Goal: Task Accomplishment & Management: Manage account settings

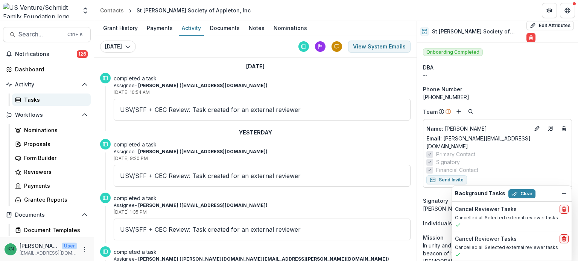
click at [33, 99] on div "Tasks" at bounding box center [54, 100] width 61 height 8
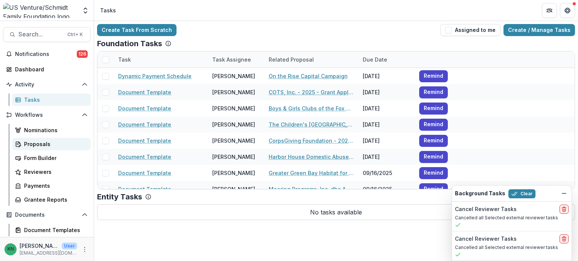
click at [35, 141] on div "Proposals" at bounding box center [54, 144] width 61 height 8
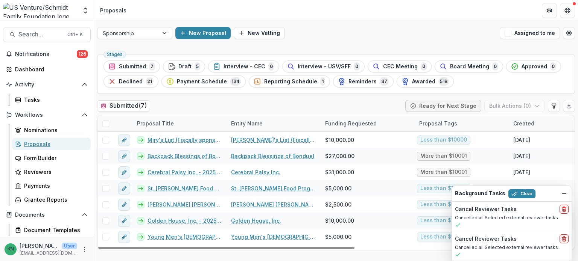
click at [12, 138] on link "Proposals" at bounding box center [51, 144] width 79 height 12
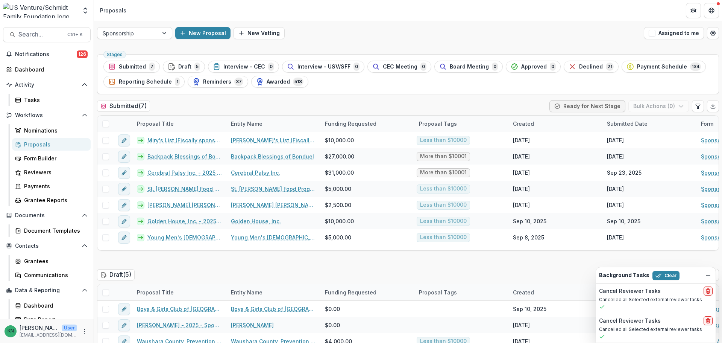
click at [12, 138] on link "Proposals" at bounding box center [51, 144] width 79 height 12
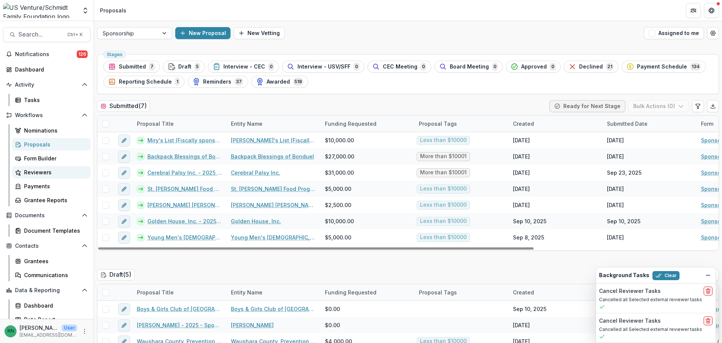
click at [34, 173] on div "Reviewers" at bounding box center [54, 172] width 61 height 8
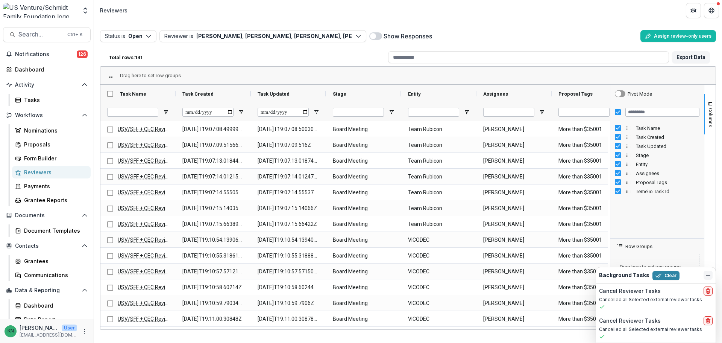
click at [577, 261] on icon "Dismiss" at bounding box center [708, 275] width 6 height 6
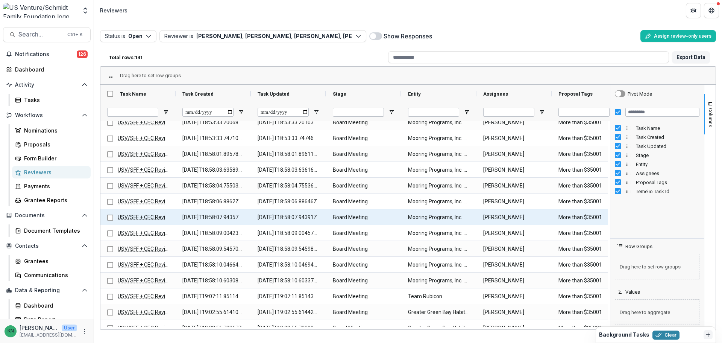
scroll to position [1918, 0]
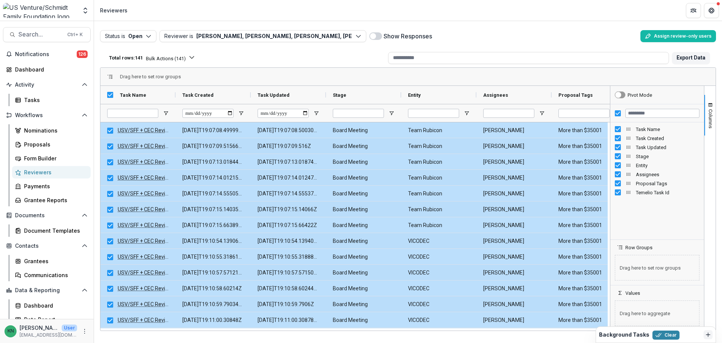
click at [195, 59] on icon "button" at bounding box center [192, 57] width 6 height 6
click at [215, 77] on button "Bulk Cancel Tasks ( 141 )" at bounding box center [243, 74] width 56 height 6
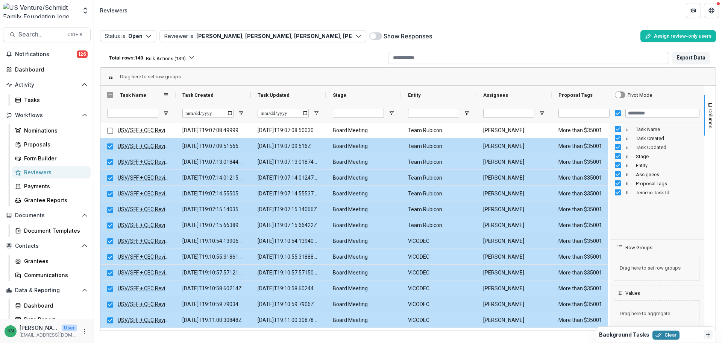
click at [107, 95] on div "Task Name" at bounding box center [137, 95] width 75 height 18
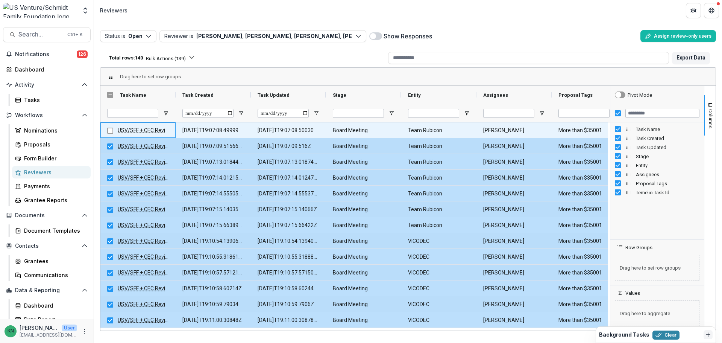
click at [109, 138] on div at bounding box center [110, 130] width 6 height 15
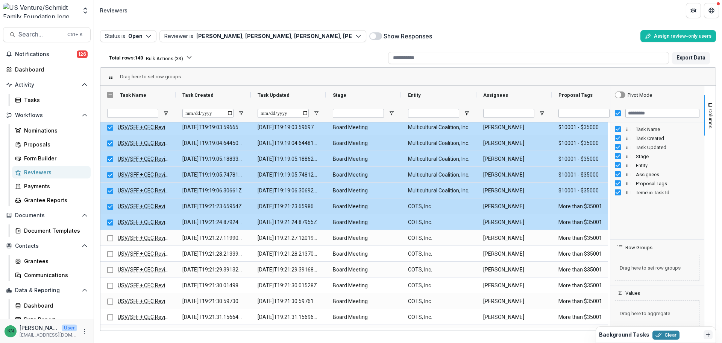
click at [189, 56] on button "Bulk Actions ( 33 )" at bounding box center [169, 57] width 46 height 7
click at [212, 77] on button "Bulk Cancel Tasks ( 33 )" at bounding box center [238, 74] width 53 height 6
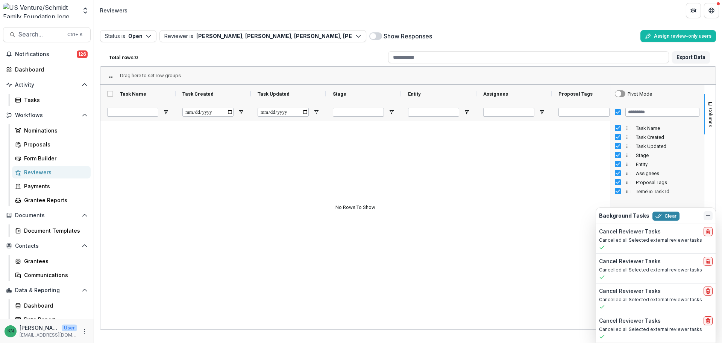
click at [707, 218] on icon "Dismiss" at bounding box center [708, 215] width 6 height 6
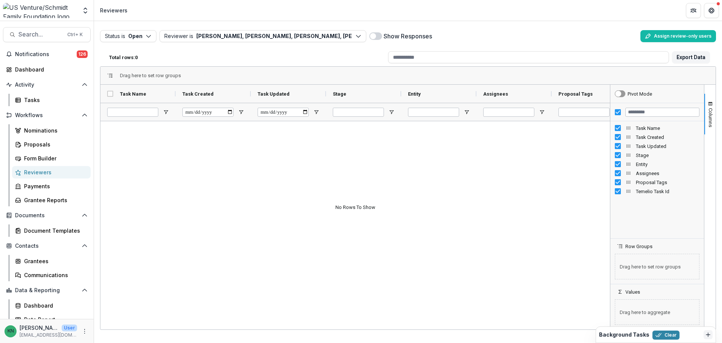
click at [41, 170] on div "Reviewers" at bounding box center [54, 172] width 61 height 8
click at [40, 147] on div "Proposals" at bounding box center [54, 144] width 61 height 8
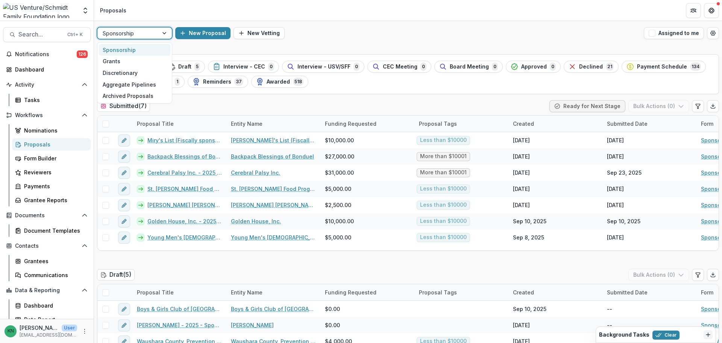
click at [164, 34] on div at bounding box center [165, 32] width 14 height 11
click at [118, 62] on div "Grants" at bounding box center [134, 62] width 71 height 12
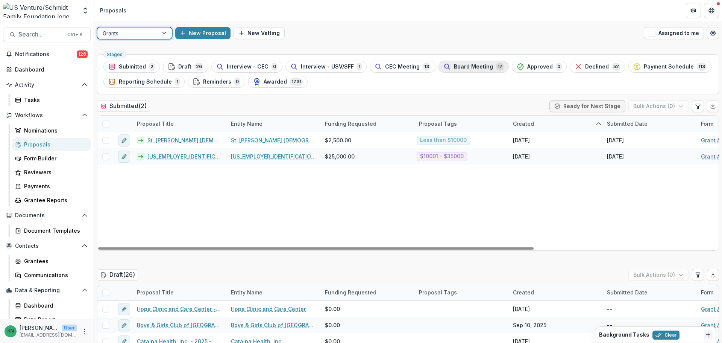
click at [470, 64] on span "Board Meeting" at bounding box center [473, 67] width 39 height 6
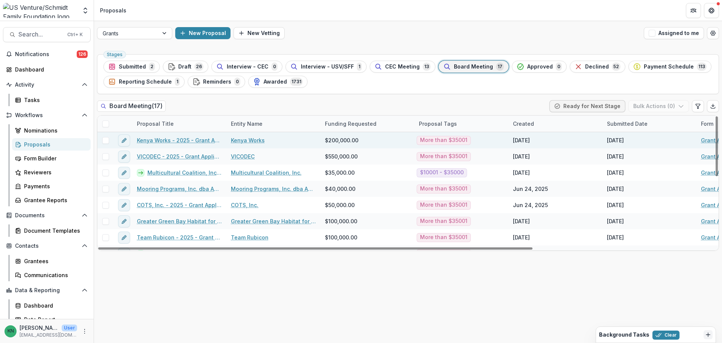
click at [157, 141] on link "Kenya Works - 2025 - Grant Application" at bounding box center [179, 140] width 85 height 8
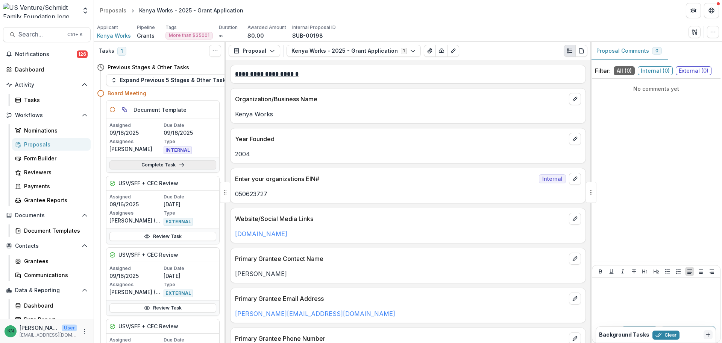
click at [176, 164] on link "Complete Task" at bounding box center [162, 164] width 107 height 9
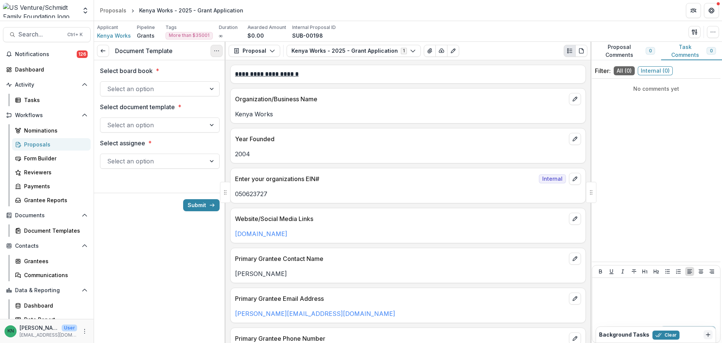
click at [216, 54] on button "Options" at bounding box center [217, 51] width 12 height 12
click at [192, 82] on button "Cancel Task" at bounding box center [180, 83] width 80 height 12
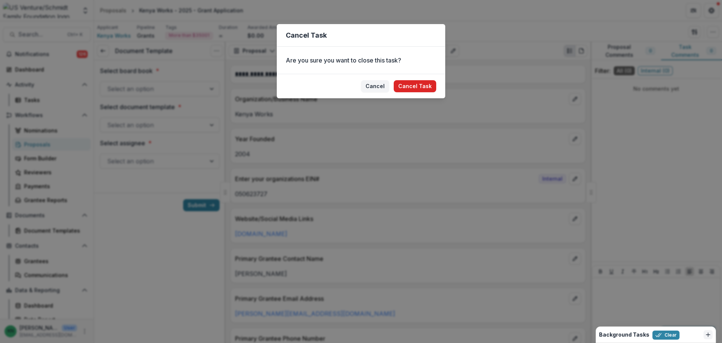
click at [426, 85] on button "Cancel Task" at bounding box center [415, 86] width 42 height 12
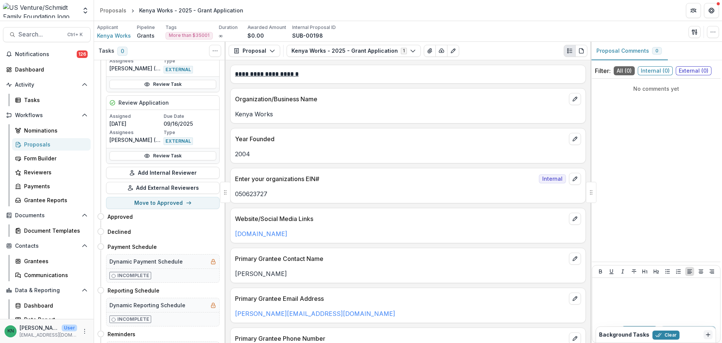
scroll to position [1241, 0]
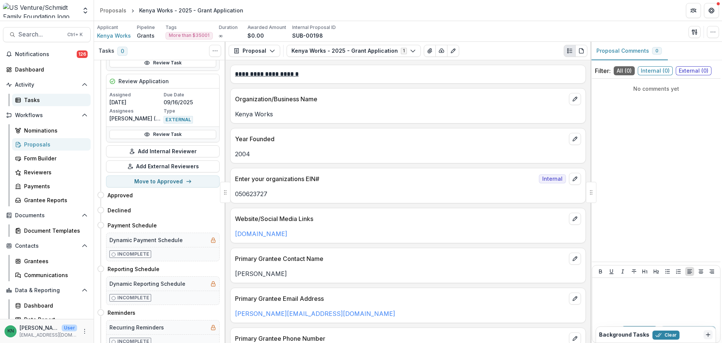
click at [32, 100] on div "Tasks" at bounding box center [54, 100] width 61 height 8
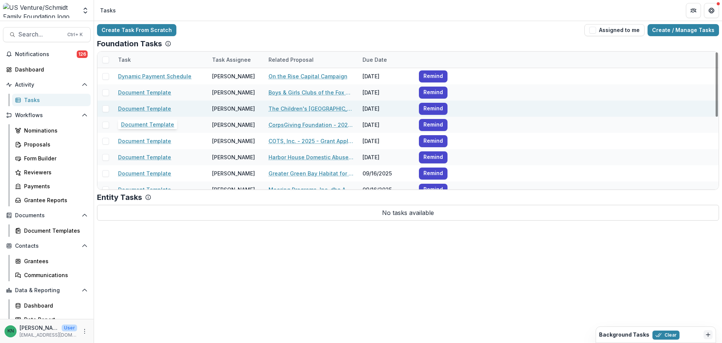
click at [150, 107] on link "Document Template" at bounding box center [144, 109] width 53 height 8
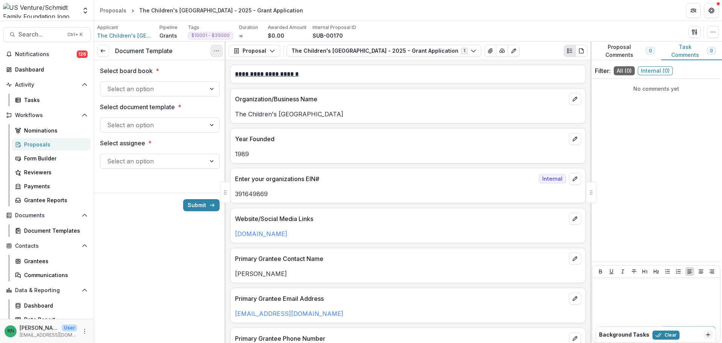
click at [219, 51] on icon "Options" at bounding box center [217, 51] width 6 height 6
click at [192, 83] on button "Cancel Task" at bounding box center [180, 83] width 80 height 12
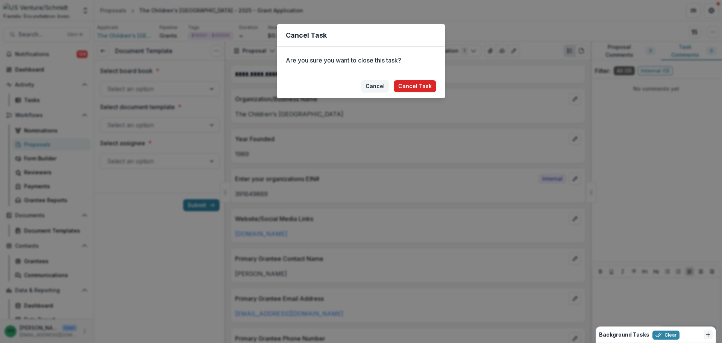
click at [420, 86] on button "Cancel Task" at bounding box center [415, 86] width 42 height 12
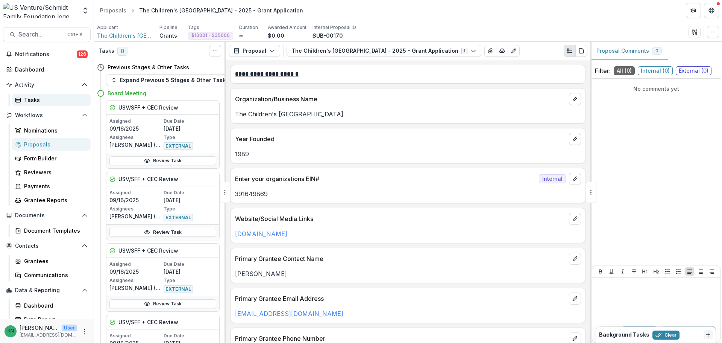
click at [38, 96] on div "Tasks" at bounding box center [54, 100] width 61 height 8
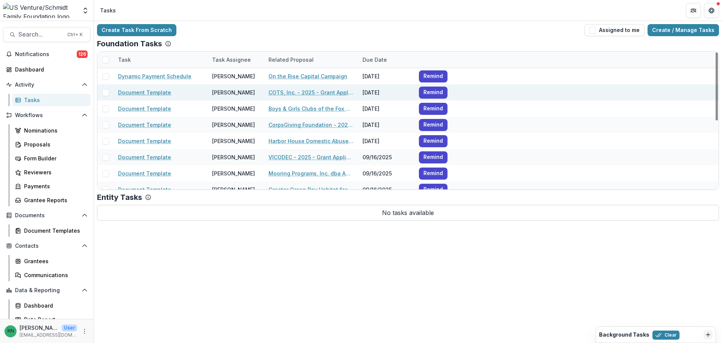
click at [107, 90] on span at bounding box center [105, 92] width 7 height 7
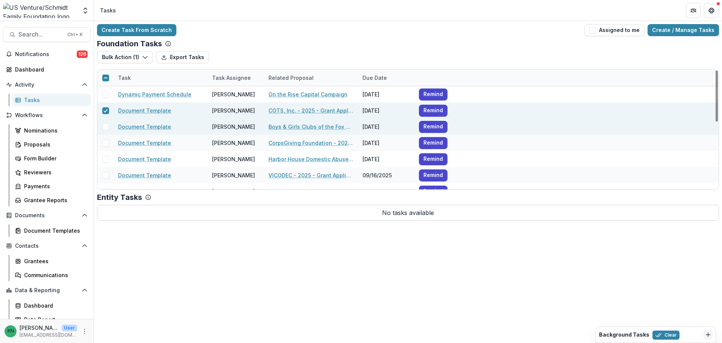
click at [105, 123] on div at bounding box center [105, 126] width 16 height 16
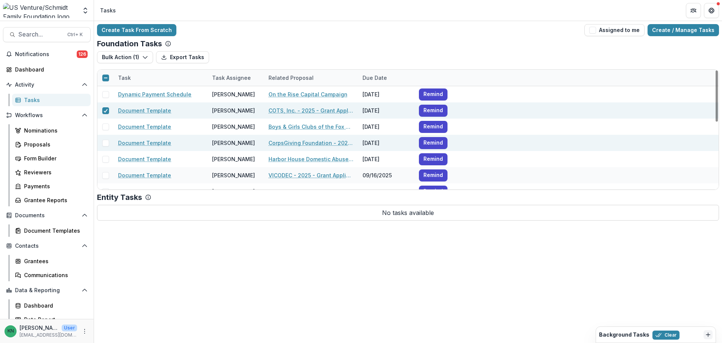
drag, startPoint x: 107, startPoint y: 126, endPoint x: 104, endPoint y: 137, distance: 11.2
click at [107, 126] on span at bounding box center [105, 126] width 7 height 7
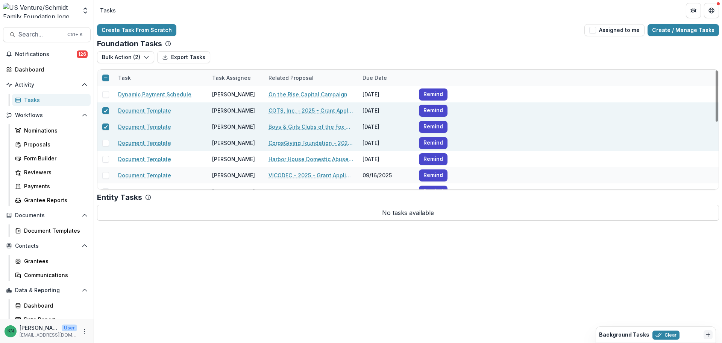
click at [104, 145] on span at bounding box center [105, 142] width 7 height 7
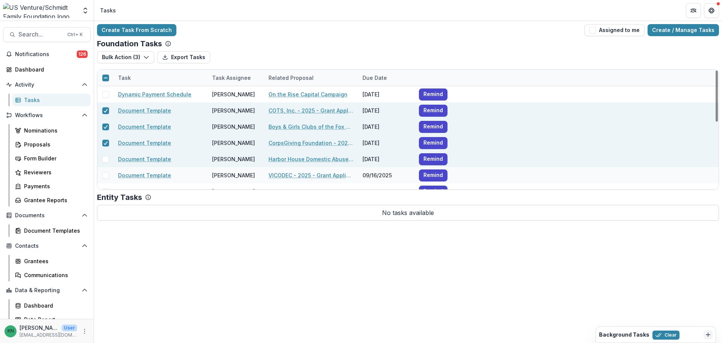
click at [106, 160] on span at bounding box center [105, 159] width 7 height 7
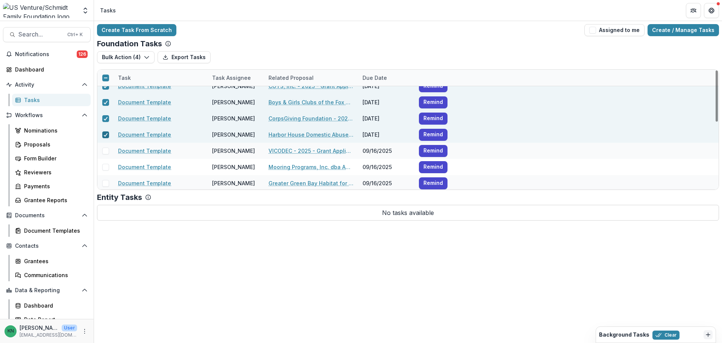
scroll to position [38, 0]
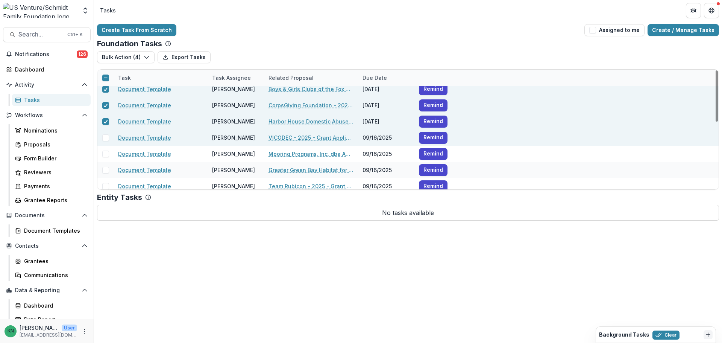
click at [107, 141] on span at bounding box center [105, 137] width 7 height 7
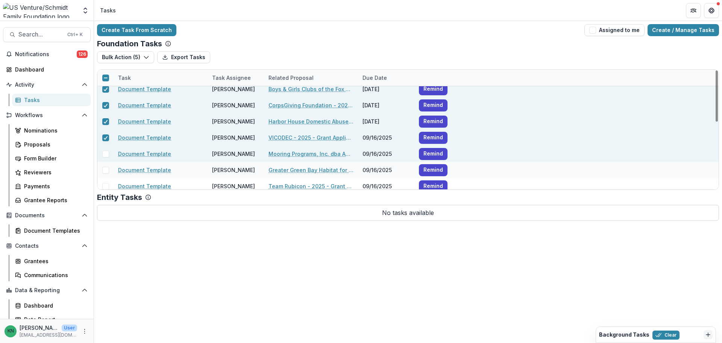
click at [106, 154] on span at bounding box center [105, 153] width 7 height 7
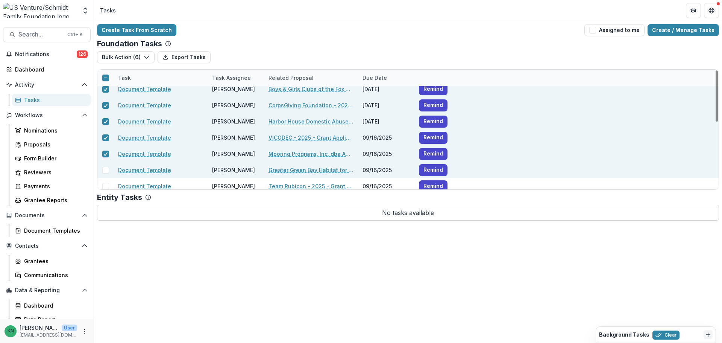
click at [105, 171] on span at bounding box center [105, 170] width 7 height 7
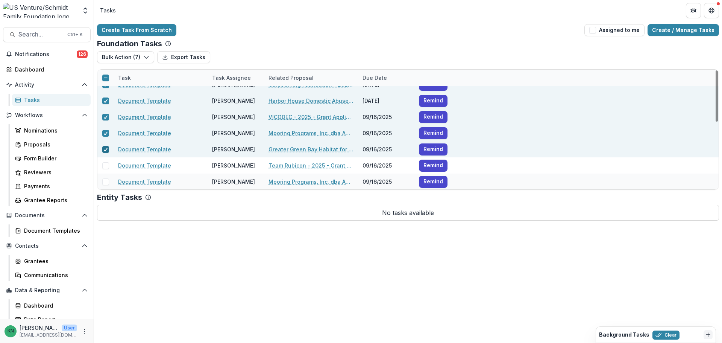
scroll to position [75, 0]
click at [108, 155] on div at bounding box center [105, 148] width 16 height 16
click at [106, 151] on span at bounding box center [105, 148] width 7 height 7
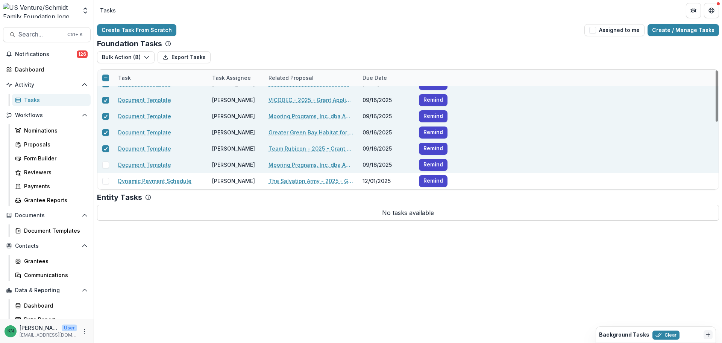
click at [106, 165] on span at bounding box center [105, 164] width 7 height 7
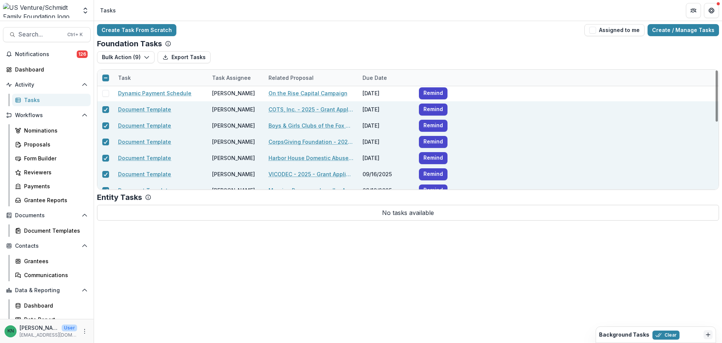
scroll to position [0, 0]
click at [144, 56] on icon "button" at bounding box center [147, 57] width 6 height 6
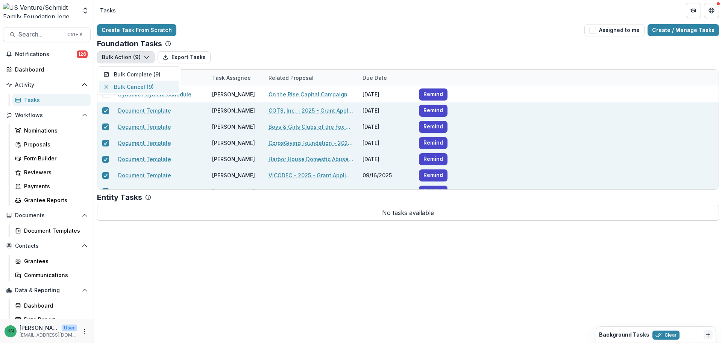
click at [130, 88] on button "Bulk Cancel ( 9 )" at bounding box center [139, 86] width 80 height 12
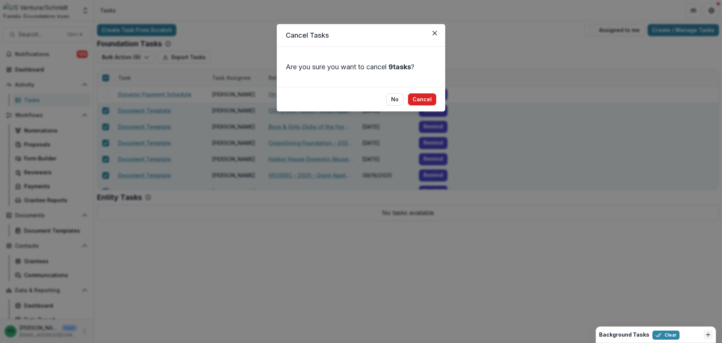
click at [426, 99] on button "Cancel" at bounding box center [422, 99] width 28 height 12
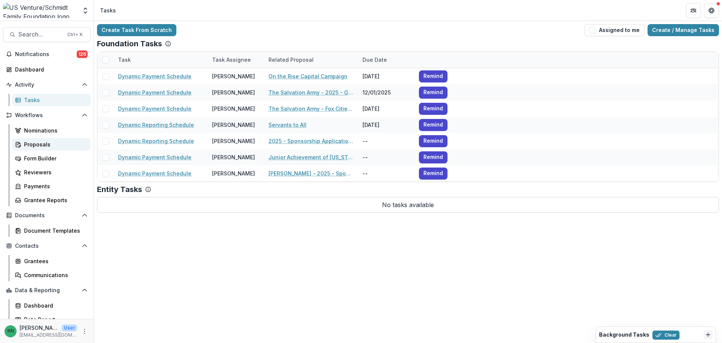
click at [38, 145] on div "Proposals" at bounding box center [54, 144] width 61 height 8
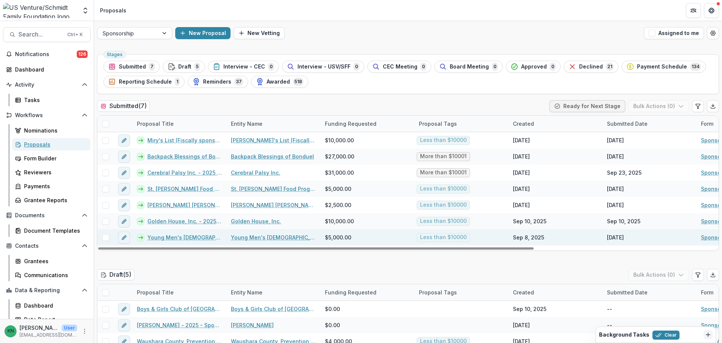
scroll to position [38, 0]
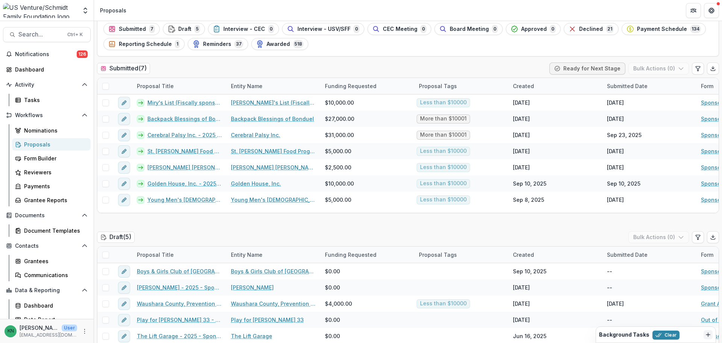
click at [33, 144] on div "Proposals" at bounding box center [54, 144] width 61 height 8
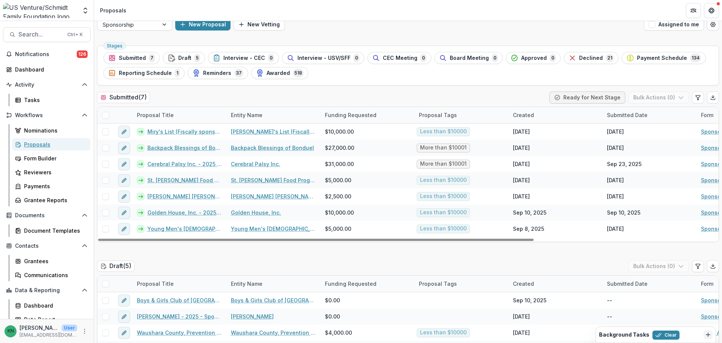
scroll to position [0, 0]
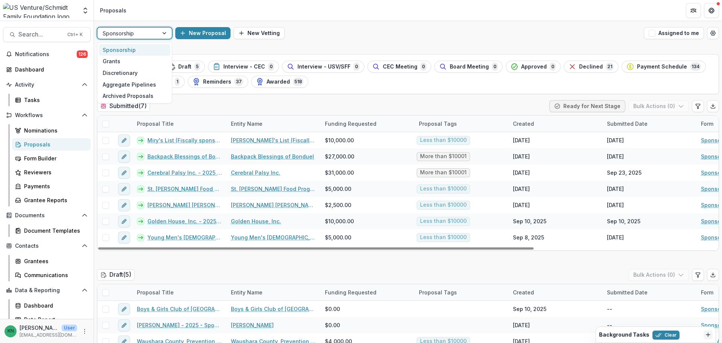
click at [164, 35] on div at bounding box center [165, 32] width 14 height 11
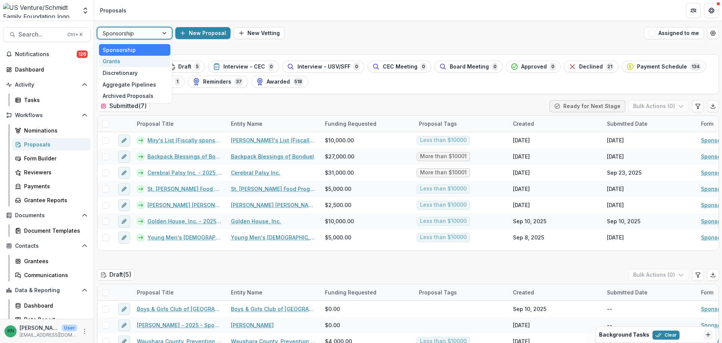
click at [115, 62] on div "Grants" at bounding box center [134, 62] width 71 height 12
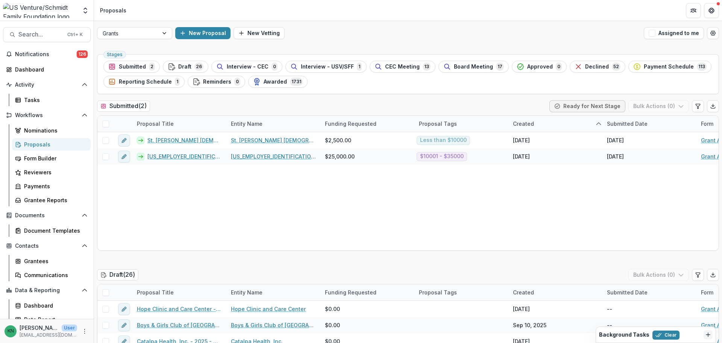
click at [467, 73] on ul "Stages Submitted 2 Draft 26 Interview - CEC 0 Interview - USV/SFF 1 CEC Meeting…" at bounding box center [407, 74] width 609 height 27
click at [461, 70] on span "Board Meeting" at bounding box center [473, 67] width 39 height 6
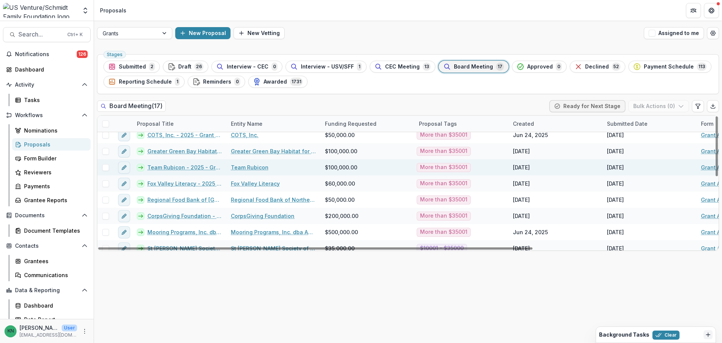
scroll to position [75, 0]
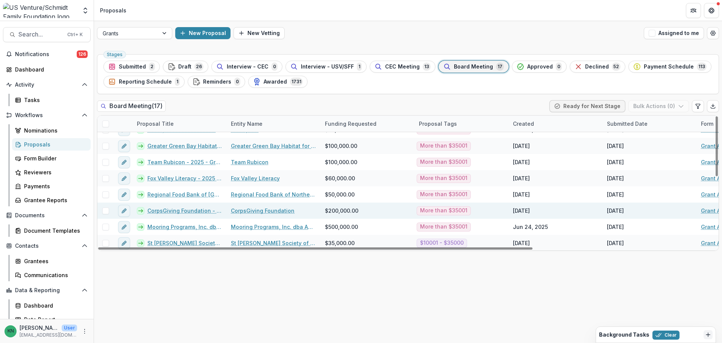
click at [179, 209] on link "CorpsGiving Foundation - 2025 - Grant Application" at bounding box center [184, 210] width 74 height 8
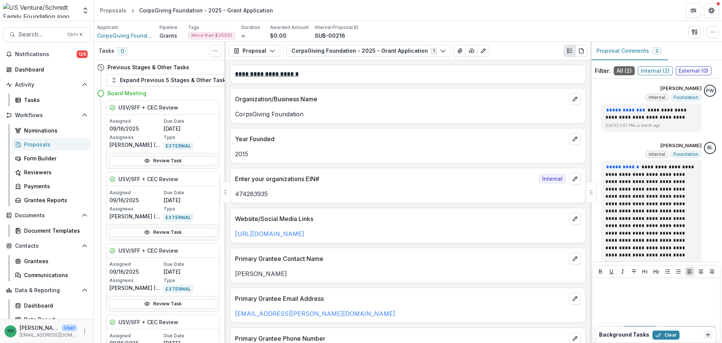
click at [32, 144] on div "Proposals" at bounding box center [54, 144] width 61 height 8
